Goal: Information Seeking & Learning: Learn about a topic

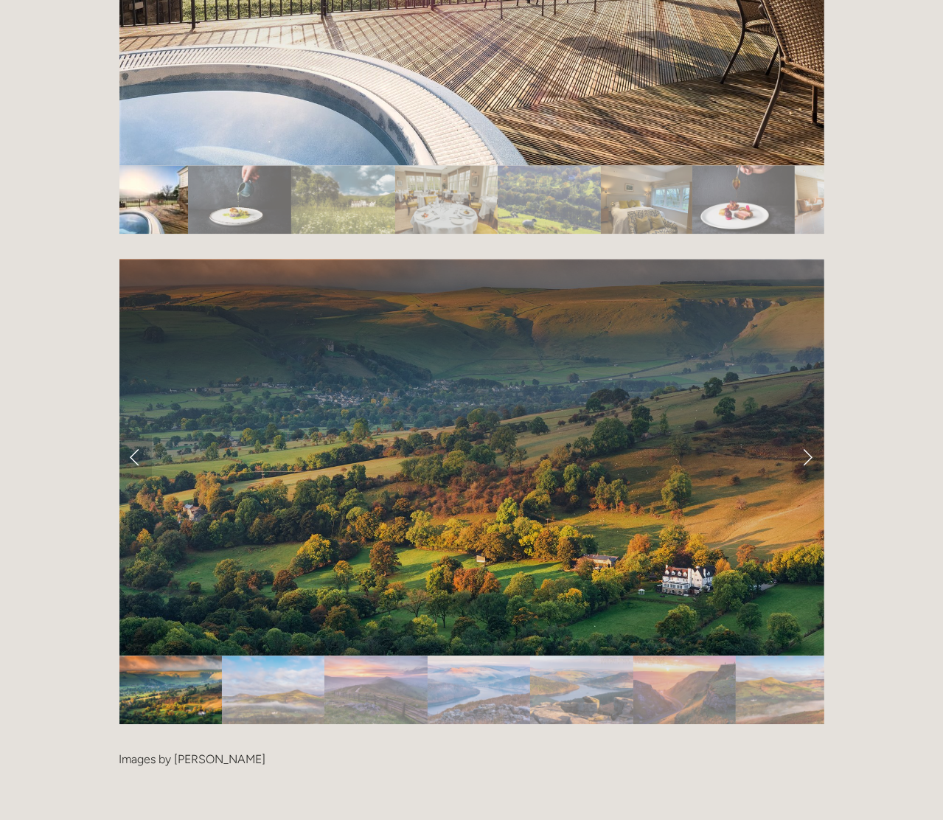
scroll to position [3022, 0]
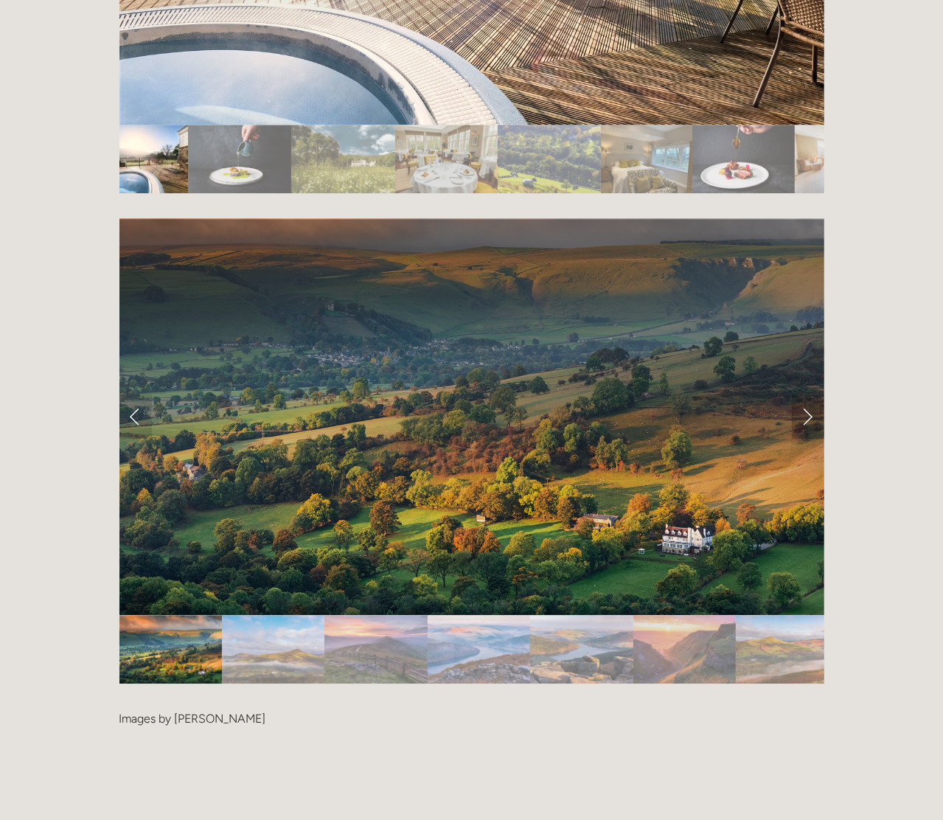
click at [802, 394] on link "Next Slide" at bounding box center [808, 416] width 32 height 44
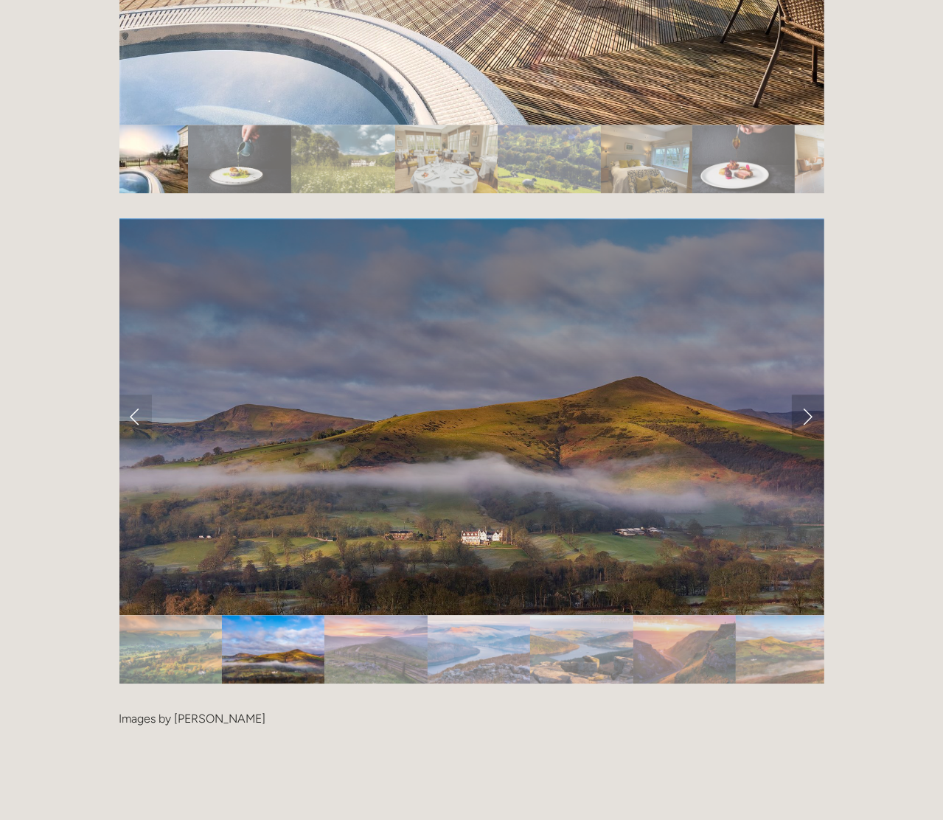
click at [802, 394] on link "Next Slide" at bounding box center [808, 416] width 32 height 44
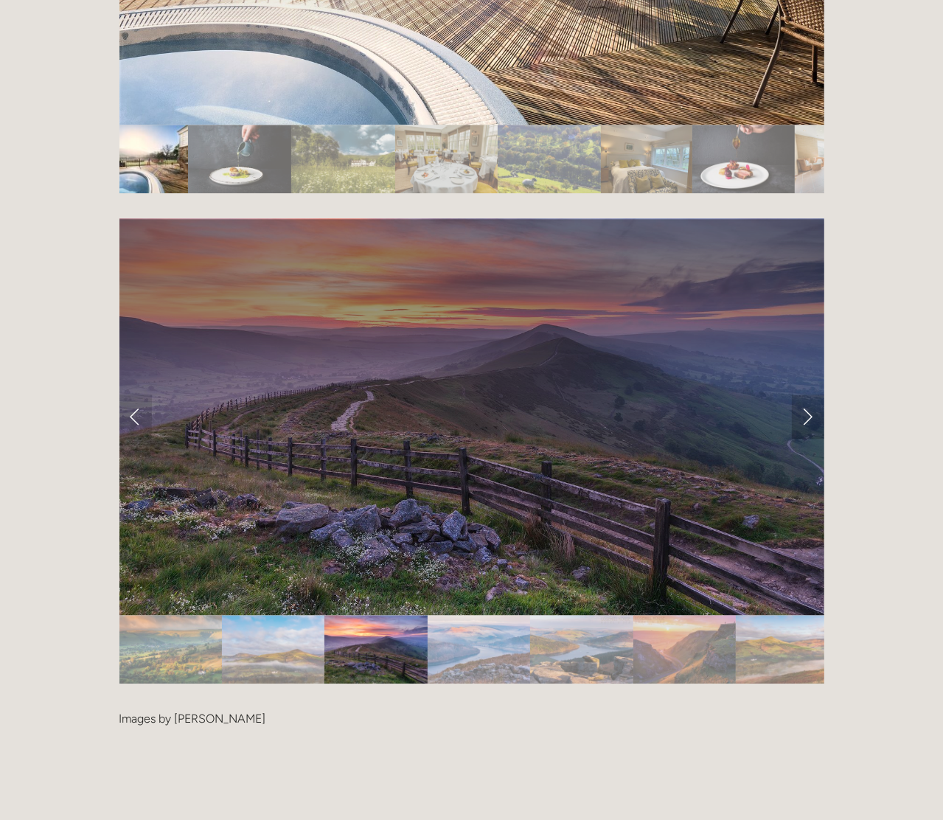
click at [803, 394] on link "Next Slide" at bounding box center [808, 416] width 32 height 44
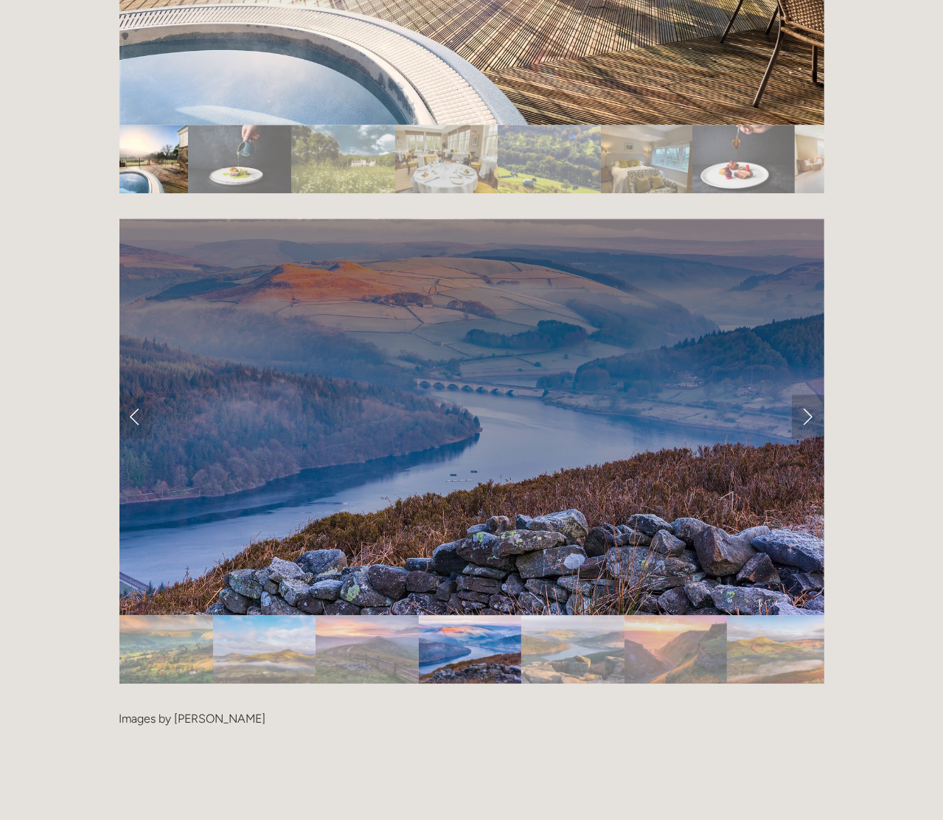
click at [803, 394] on link "Next Slide" at bounding box center [808, 416] width 32 height 44
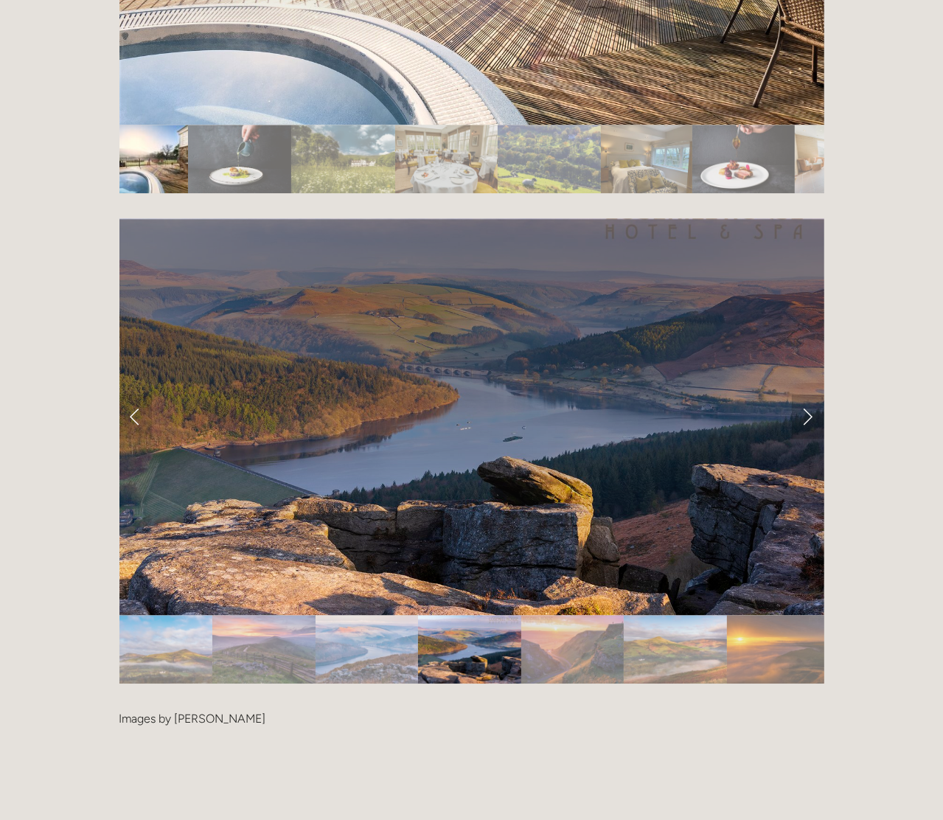
click at [803, 394] on link "Next Slide" at bounding box center [808, 416] width 32 height 44
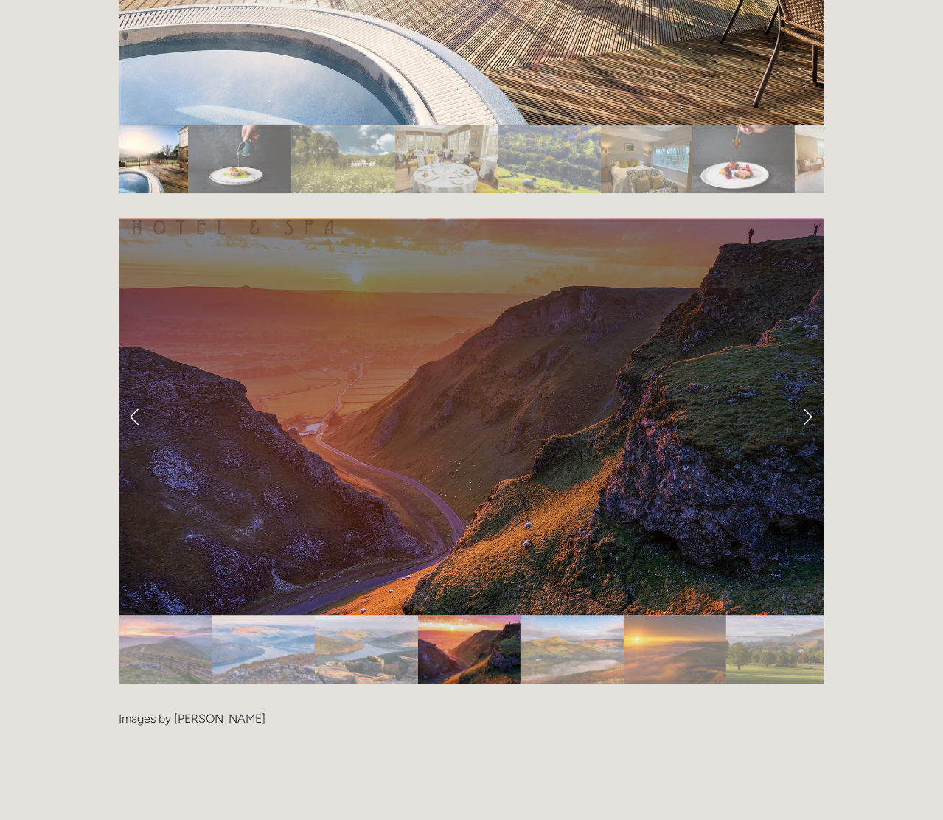
click at [804, 394] on link "Next Slide" at bounding box center [808, 416] width 32 height 44
click at [811, 394] on link "Next Slide" at bounding box center [808, 416] width 32 height 44
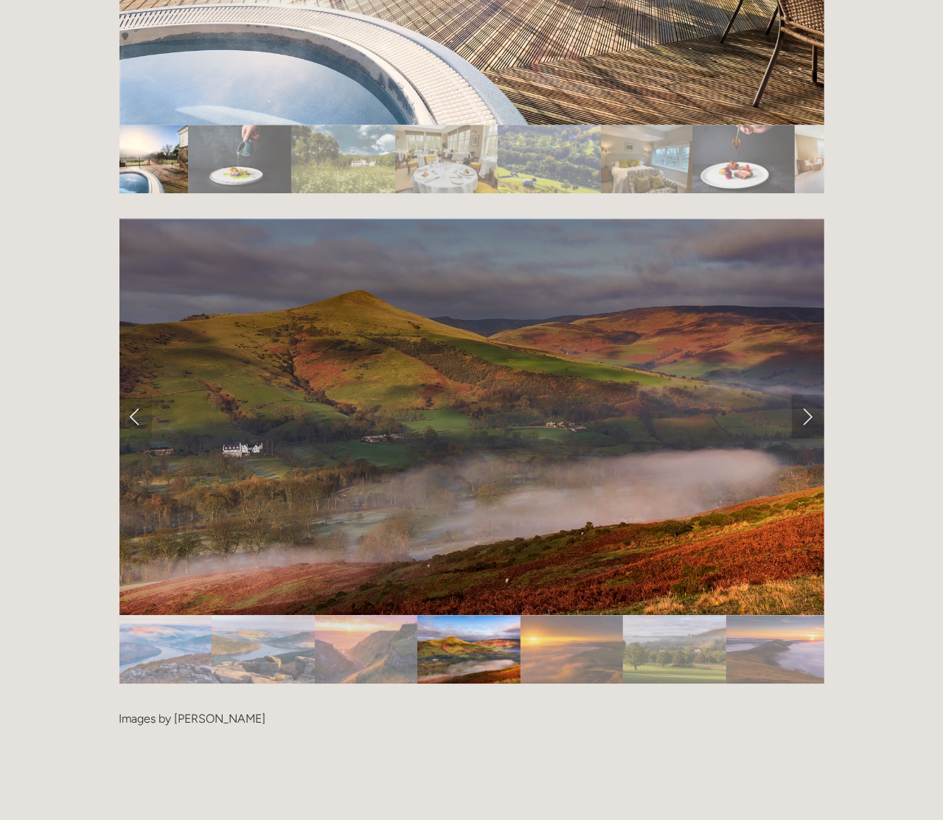
click at [811, 394] on link "Next Slide" at bounding box center [808, 416] width 32 height 44
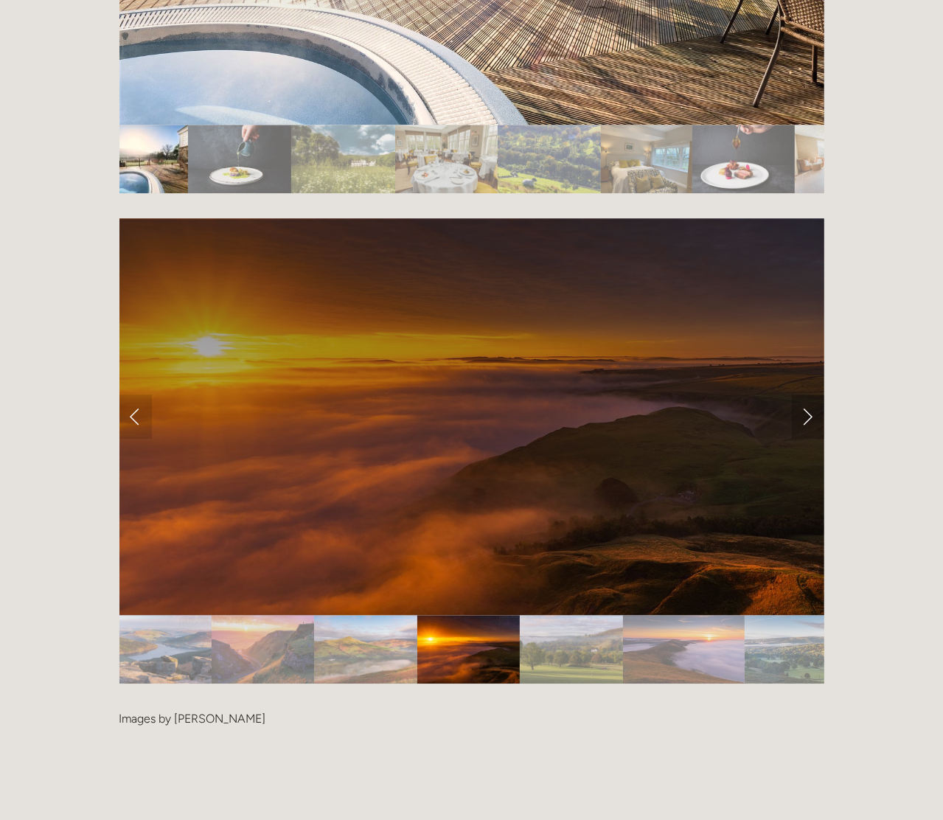
click at [811, 394] on link "Next Slide" at bounding box center [808, 416] width 32 height 44
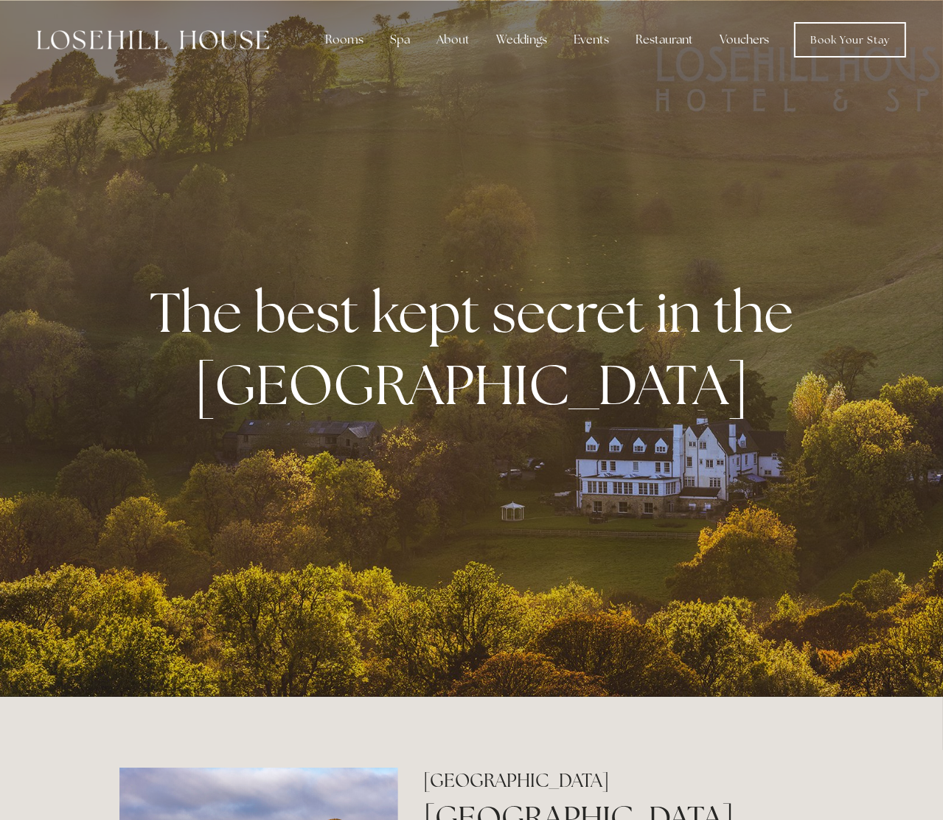
scroll to position [0, 0]
click at [835, 49] on link "Book Your Stay" at bounding box center [850, 39] width 112 height 35
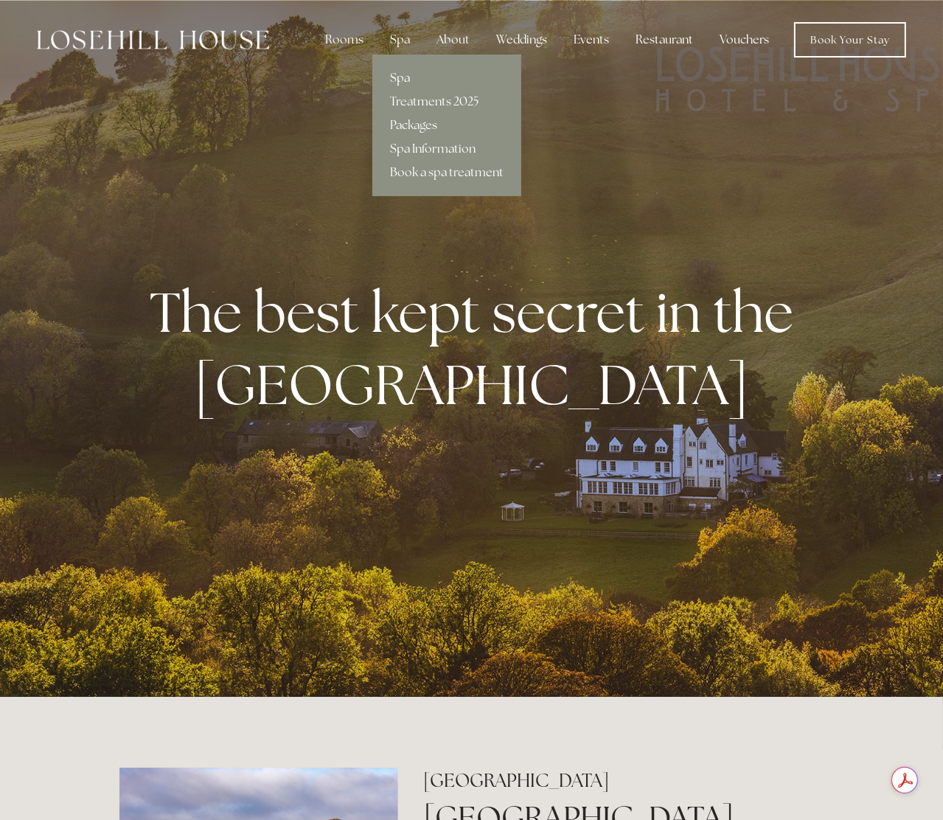
click at [401, 73] on link "Spa" at bounding box center [446, 78] width 149 height 24
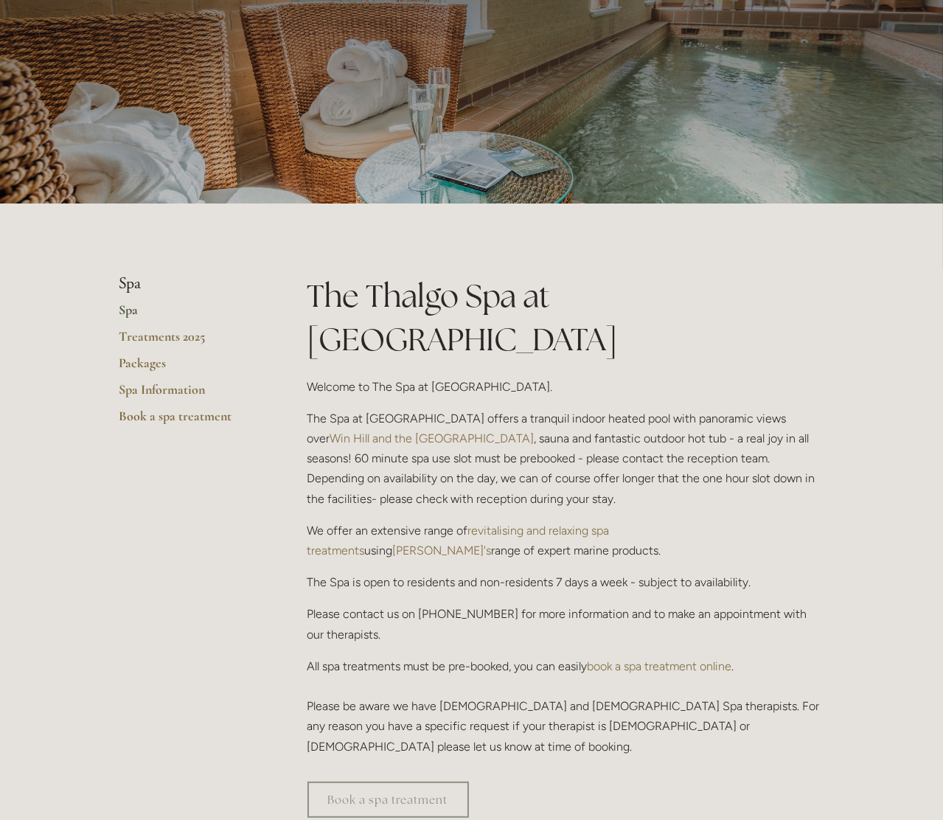
scroll to position [74, 0]
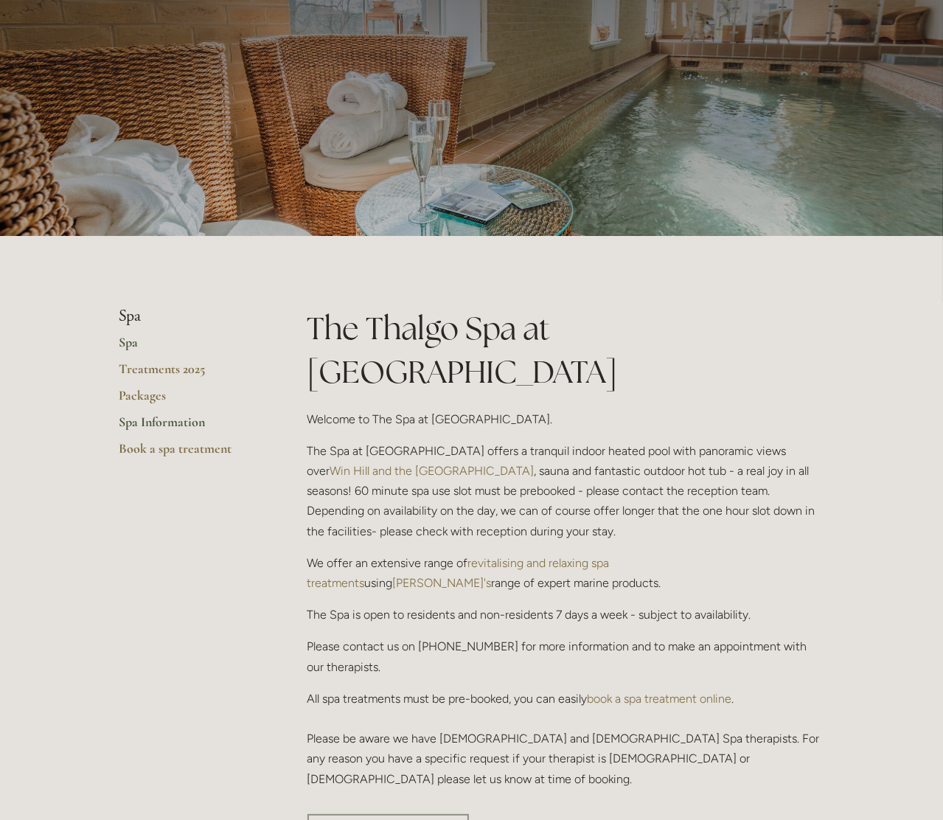
click at [185, 422] on link "Spa Information" at bounding box center [189, 426] width 141 height 27
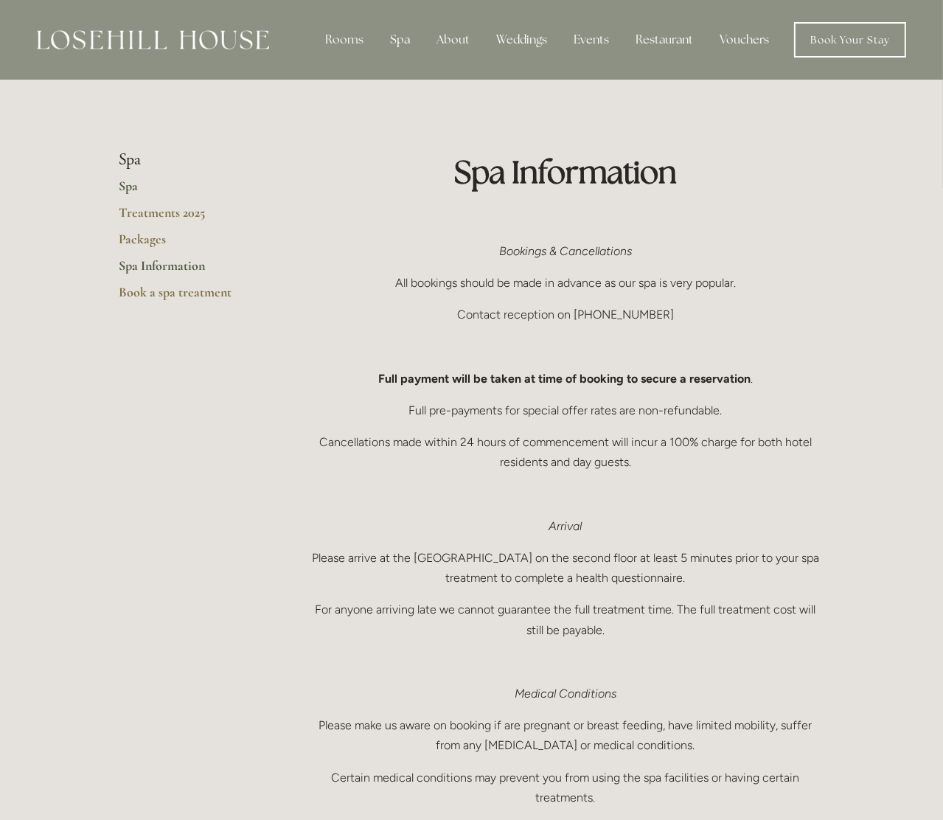
click at [138, 190] on link "Spa" at bounding box center [189, 191] width 141 height 27
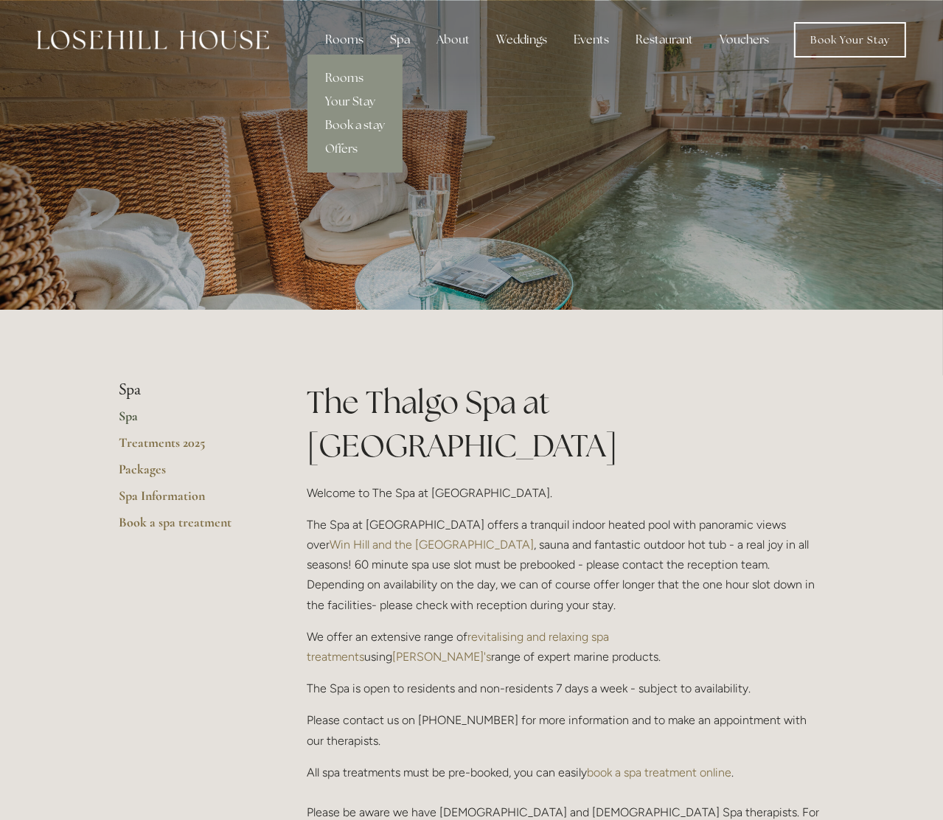
click at [339, 43] on div "Rooms" at bounding box center [344, 39] width 62 height 29
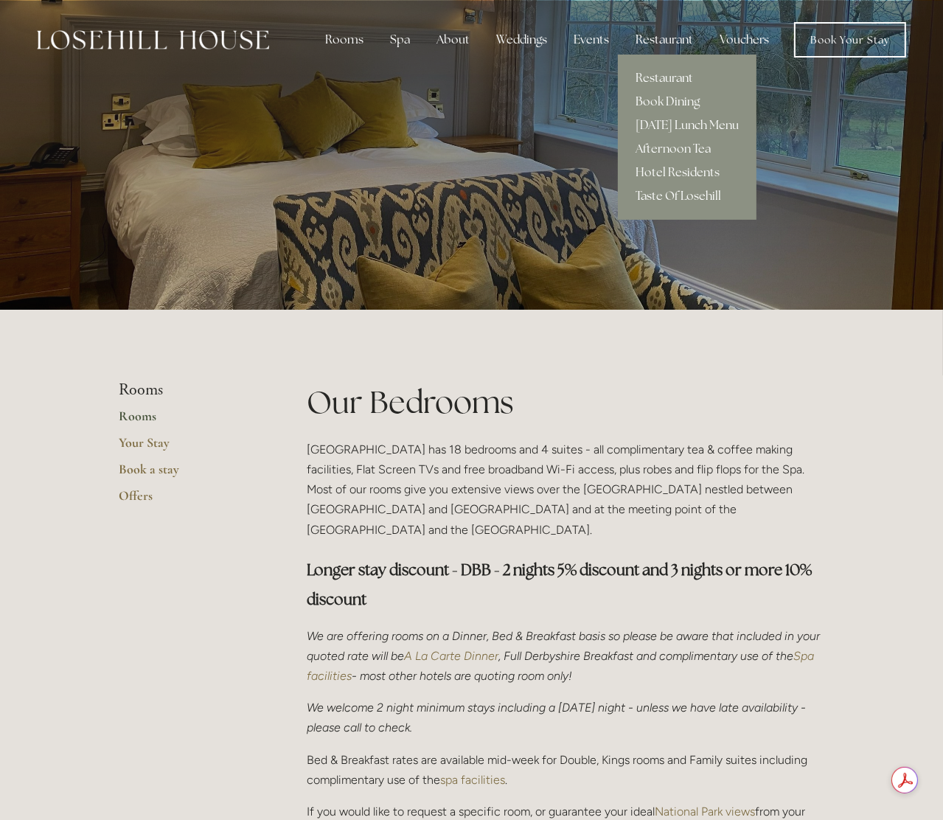
click at [657, 29] on div "Restaurant" at bounding box center [663, 39] width 81 height 29
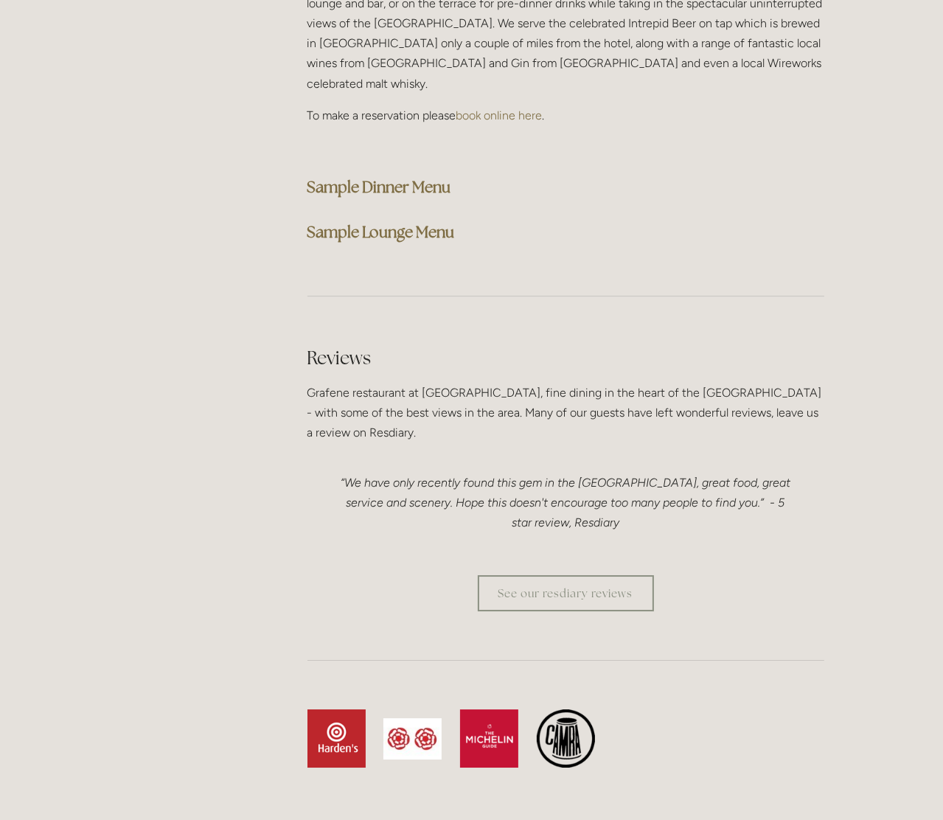
scroll to position [3832, 0]
click at [399, 176] on strong "Sample Dinner Menu" at bounding box center [379, 186] width 144 height 20
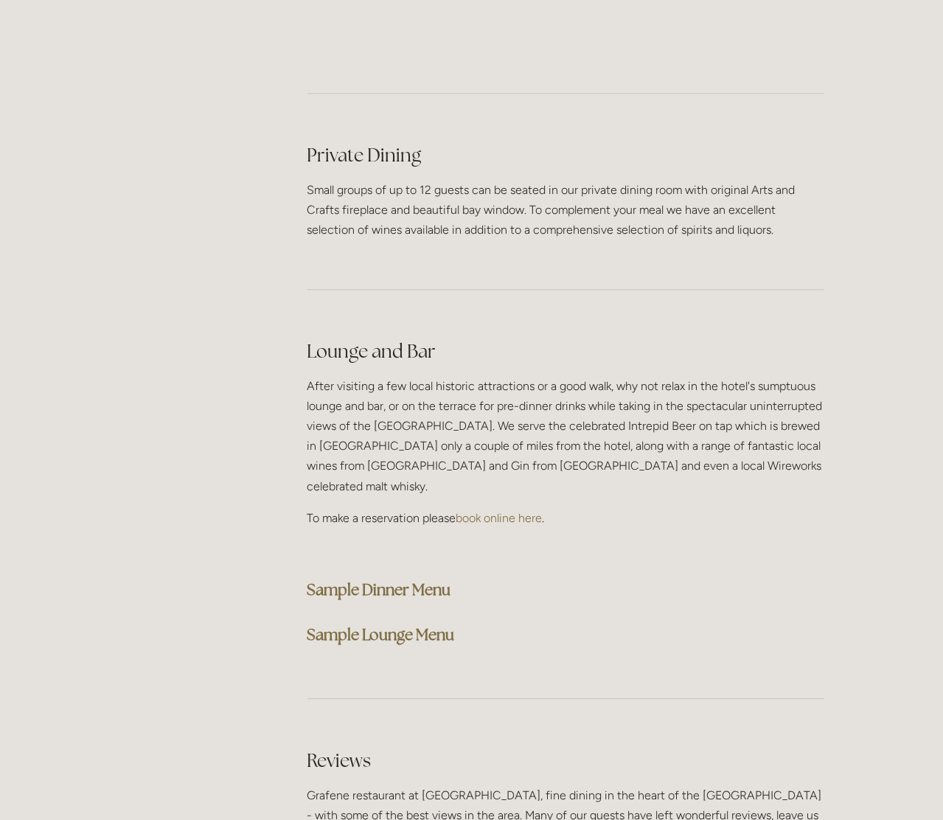
scroll to position [3390, 0]
